Goal: Find contact information: Find contact information

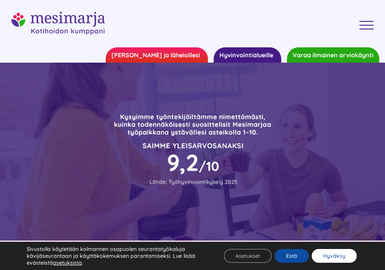
click at [326, 254] on button "Hyväksy" at bounding box center [334, 256] width 45 height 14
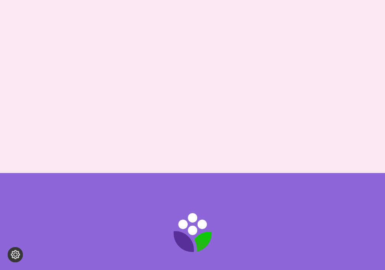
scroll to position [608, 0]
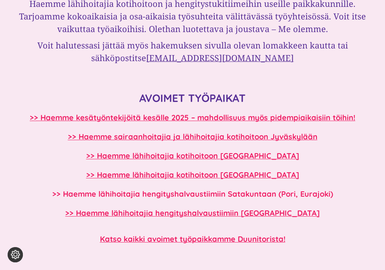
click at [238, 189] on b ">> Haemme lähihoitajia hengityshalvaustiimiin Satakuntaan (Pori, Eurajoki)" at bounding box center [192, 194] width 281 height 10
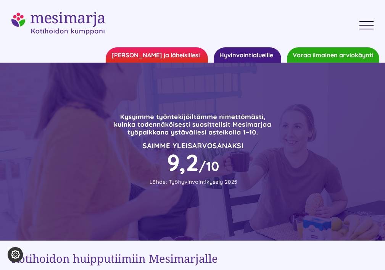
click at [364, 24] on link "Toggle Menu" at bounding box center [367, 25] width 26 height 9
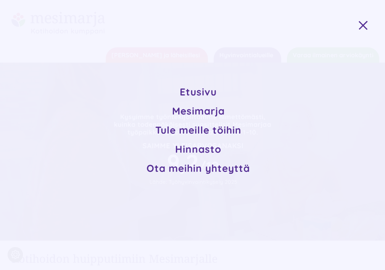
click at [209, 127] on span "Tule meille töihin" at bounding box center [198, 130] width 86 height 13
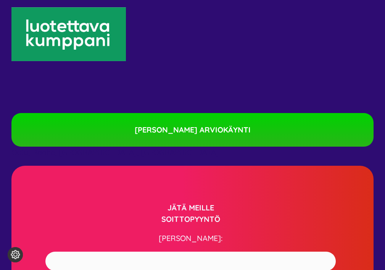
scroll to position [6135, 0]
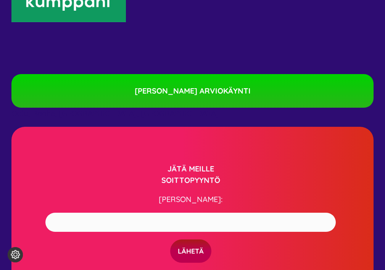
drag, startPoint x: 361, startPoint y: 220, endPoint x: 331, endPoint y: 128, distance: 96.6
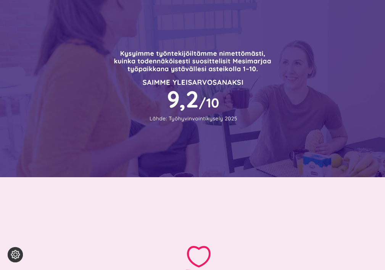
scroll to position [0, 0]
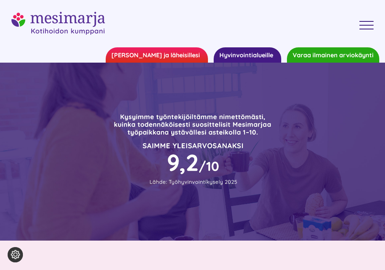
click at [358, 31] on div "Etusivu Mesimarja Tule meille töihin Hinnasto Ota meihin yhteyttä Etusivu Mesim…" at bounding box center [192, 23] width 362 height 47
click at [365, 25] on div "Toggle Menu" at bounding box center [366, 25] width 14 height 1
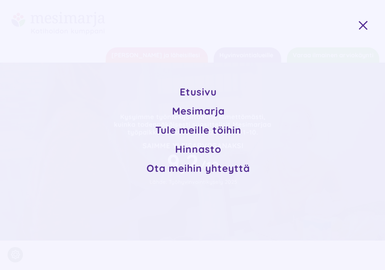
click at [215, 171] on span "Ota meihin yhteyttä" at bounding box center [197, 168] width 103 height 13
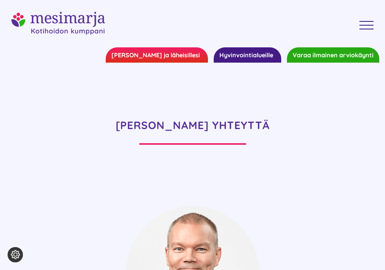
scroll to position [8, 0]
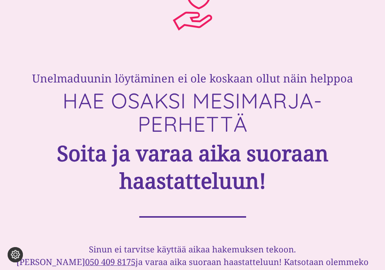
scroll to position [333, 0]
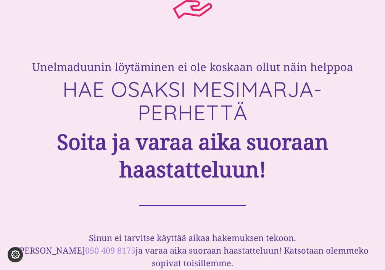
click at [100, 244] on link "050 409 8175" at bounding box center [110, 249] width 50 height 11
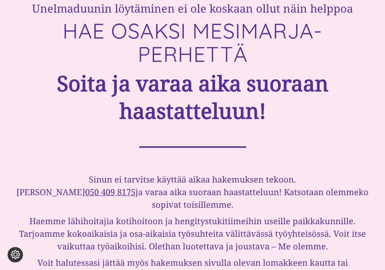
scroll to position [444, 0]
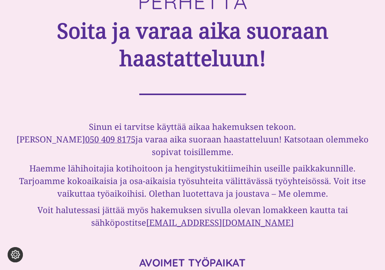
drag, startPoint x: 316, startPoint y: 123, endPoint x: 320, endPoint y: 166, distance: 43.0
click at [320, 166] on div "Sinun ei tarvitse käyttää aikaa hakemuksen tekoon. Soita Tarulle 050 409 8175 j…" at bounding box center [192, 174] width 362 height 108
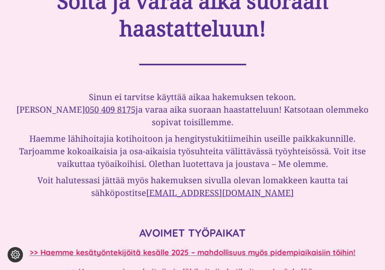
scroll to position [486, 0]
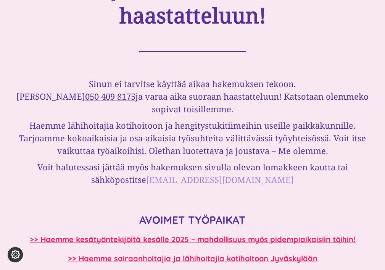
click at [239, 174] on link "[EMAIL_ADDRESS][DOMAIN_NAME]" at bounding box center [220, 179] width 148 height 11
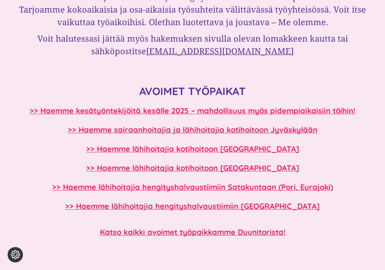
scroll to position [703, 0]
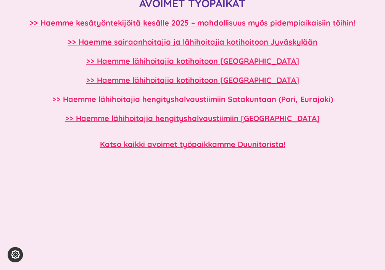
click at [277, 94] on b ">> Haemme lähihoitajia hengityshalvaustiimiin Satakuntaan (Pori, Eurajoki)" at bounding box center [192, 99] width 281 height 10
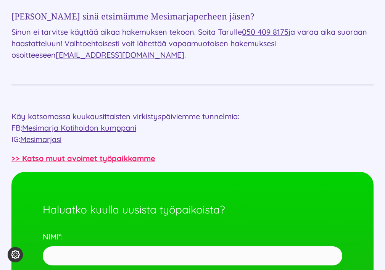
scroll to position [1049, 0]
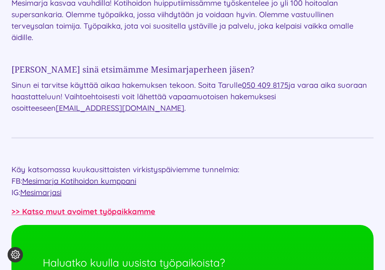
drag, startPoint x: 90, startPoint y: 116, endPoint x: 95, endPoint y: 116, distance: 5.0
click at [95, 114] on p "Sinun ei tarvitse käyttää aikaa hakemuksen tekoon. Soita Tarulle 050 409 8175 j…" at bounding box center [192, 96] width 362 height 34
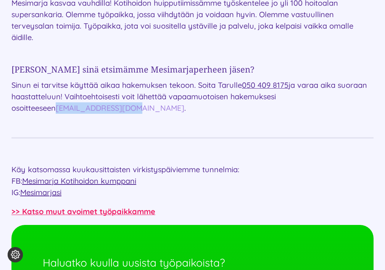
drag, startPoint x: 11, startPoint y: 115, endPoint x: 81, endPoint y: 116, distance: 70.2
